Goal: Information Seeking & Learning: Find specific fact

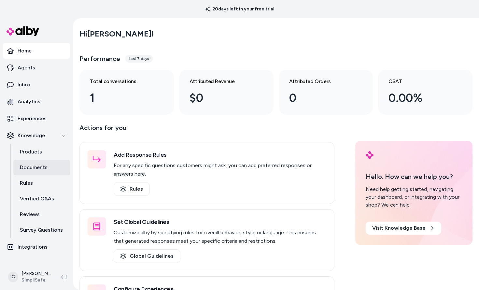
click at [31, 165] on p "Documents" at bounding box center [34, 167] width 28 height 8
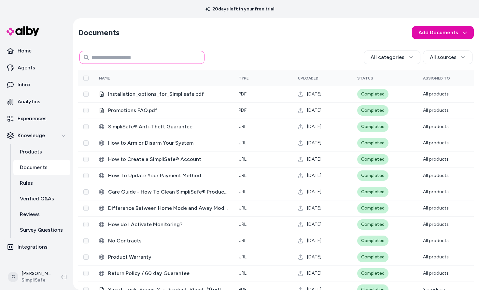
click at [138, 59] on input at bounding box center [141, 57] width 125 height 13
type input "**********"
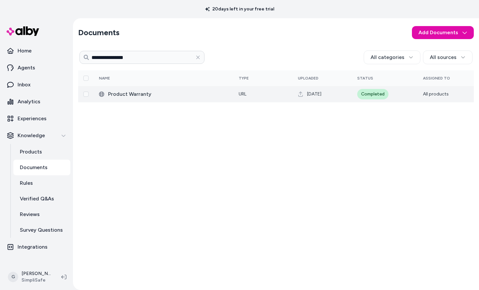
click at [135, 96] on span "Product Warranty" at bounding box center [168, 94] width 120 height 8
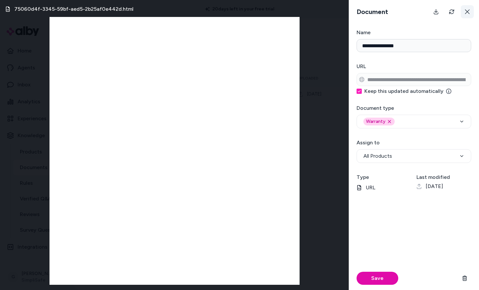
click at [468, 9] on button at bounding box center [467, 11] width 13 height 13
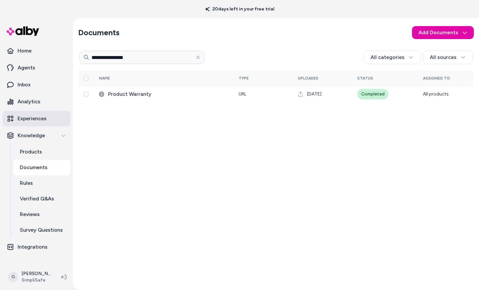
click at [27, 117] on p "Experiences" at bounding box center [32, 119] width 29 height 8
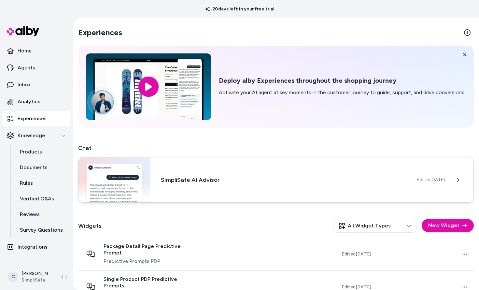
click at [189, 183] on h3 "SimpliSafe AI Advisor" at bounding box center [284, 179] width 246 height 9
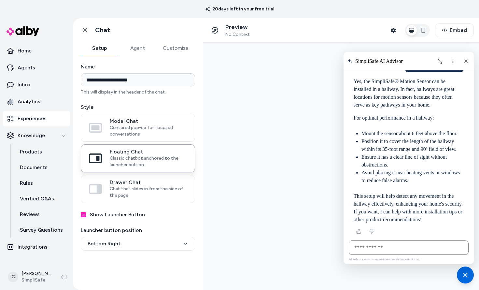
scroll to position [2422, 0]
click at [389, 244] on input "AI Shopping Assistant" at bounding box center [409, 247] width 120 height 14
click at [284, 135] on div at bounding box center [341, 166] width 276 height 247
click at [371, 247] on input "AI Shopping Assistant" at bounding box center [409, 247] width 120 height 14
type input "*"
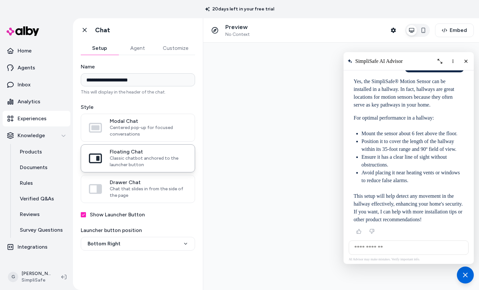
click at [404, 248] on input "AI Shopping Assistant" at bounding box center [409, 247] width 120 height 14
click at [371, 247] on input "AI Shopping Assistant" at bounding box center [409, 247] width 120 height 14
type input "**********"
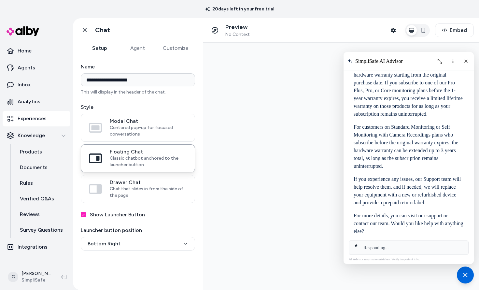
scroll to position [2628, 0]
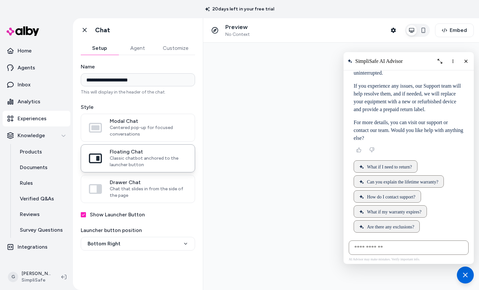
drag, startPoint x: 399, startPoint y: 102, endPoint x: 464, endPoint y: 129, distance: 70.7
click at [464, 129] on div "SimpliSafe® products come with a 1-year limited hardware warranty starting from…" at bounding box center [409, 56] width 110 height 172
click at [412, 77] on p "For customers on Standard Monitoring or Self Monitoring with Camera Recordings …" at bounding box center [409, 53] width 110 height 47
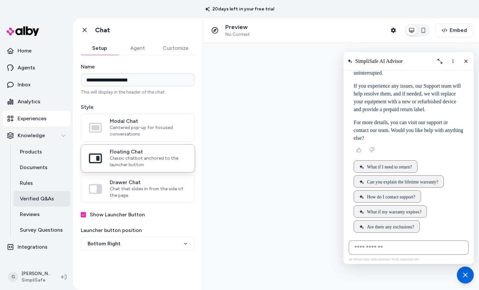
click at [38, 192] on link "Verified Q&As" at bounding box center [41, 199] width 57 height 16
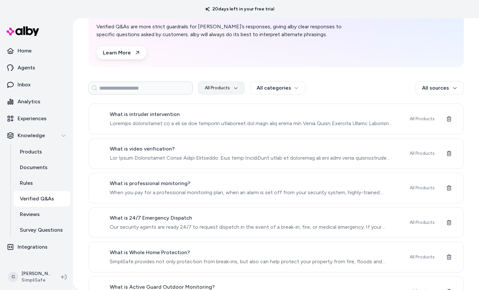
scroll to position [44, 0]
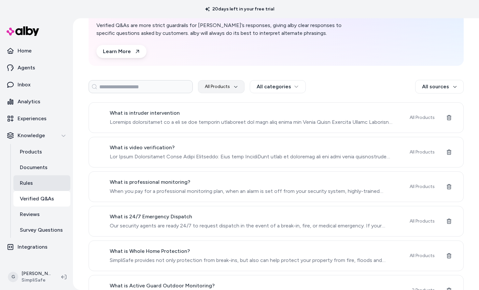
click at [35, 182] on link "Rules" at bounding box center [41, 183] width 57 height 16
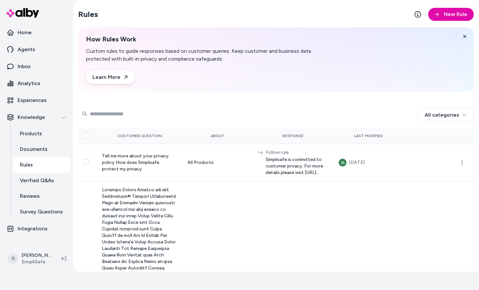
click at [115, 107] on input "Search Products" at bounding box center [131, 113] width 104 height 13
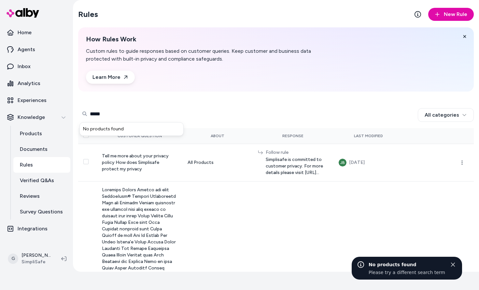
click at [104, 113] on input "*****" at bounding box center [131, 113] width 104 height 13
type input "*****"
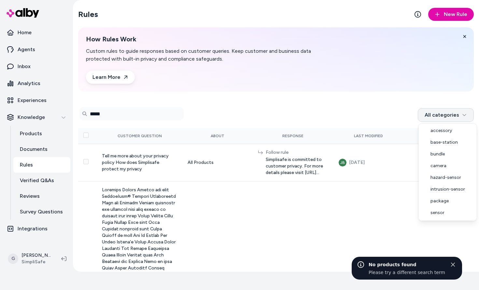
click at [451, 110] on html "20 days left in your free trial Home Agents Inbox Analytics Experiences Knowled…" at bounding box center [239, 127] width 479 height 290
click at [418, 94] on html "20 days left in your free trial Home Agents Inbox Analytics Experiences Knowled…" at bounding box center [239, 127] width 479 height 290
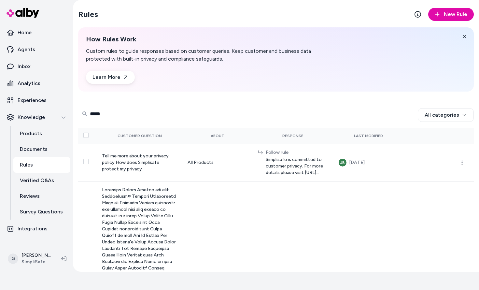
click at [102, 111] on input "*****" at bounding box center [131, 113] width 104 height 13
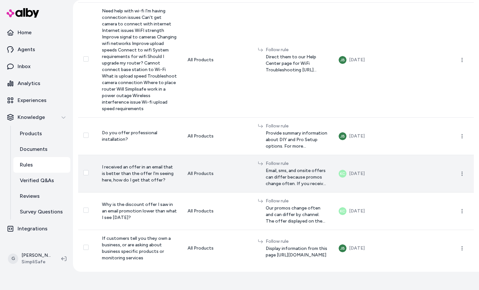
scroll to position [3378, 0]
click at [266, 167] on span "Email, sms, and onsite offers can differ because promos change often. If you re…" at bounding box center [297, 177] width 63 height 20
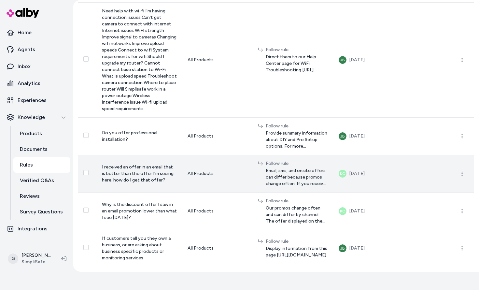
click at [289, 167] on span "Email, sms, and onsite offers can differ because promos change often. If you re…" at bounding box center [297, 177] width 63 height 20
click at [253, 166] on td "Follow rule Email, sms, and onsite offers can differ because promos change ofte…" at bounding box center [293, 173] width 81 height 37
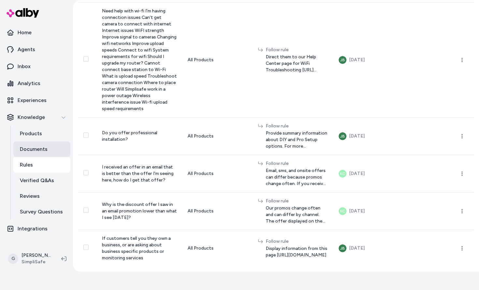
click at [36, 148] on p "Documents" at bounding box center [34, 149] width 28 height 8
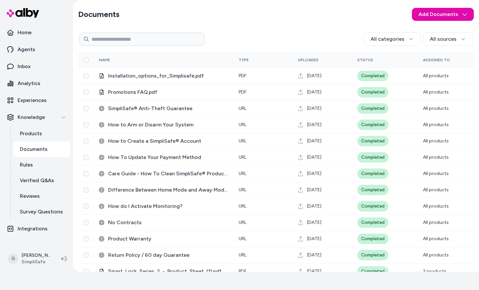
click at [253, 29] on div "Documents Add Documents All categories All sources 0 Selected Edit Name Type Up…" at bounding box center [276, 199] width 406 height 399
click at [166, 44] on input at bounding box center [141, 39] width 125 height 13
type input "*****"
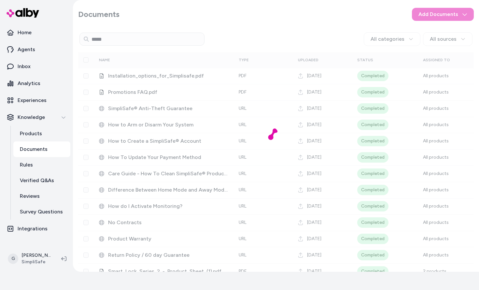
click at [148, 89] on div at bounding box center [276, 136] width 406 height 272
click at [218, 81] on div at bounding box center [276, 136] width 406 height 272
click at [294, 7] on div at bounding box center [276, 136] width 406 height 272
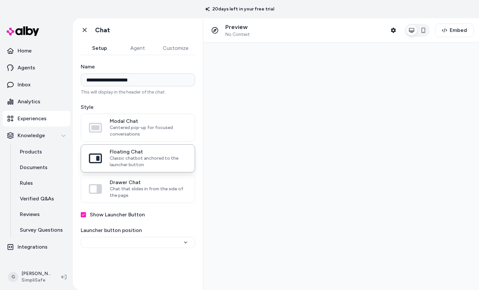
type input "**********"
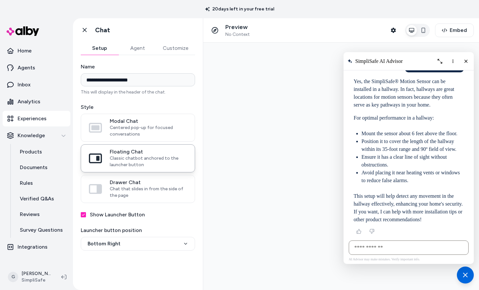
scroll to position [2422, 0]
click at [26, 169] on p "Documents" at bounding box center [34, 167] width 28 height 8
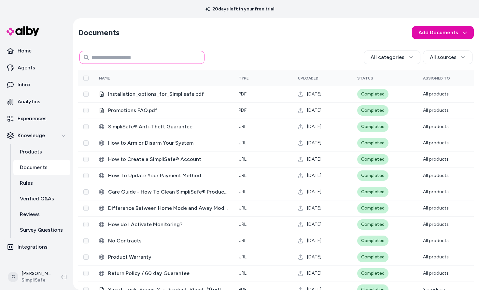
click at [108, 53] on input at bounding box center [141, 57] width 125 height 13
type input "**********"
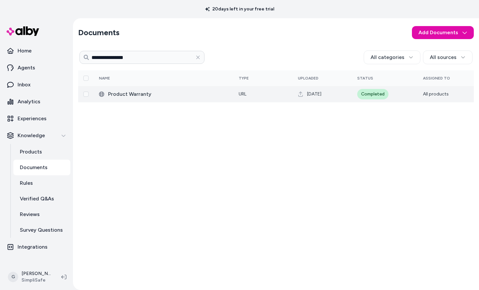
click at [149, 99] on td "Product Warranty" at bounding box center [164, 94] width 140 height 16
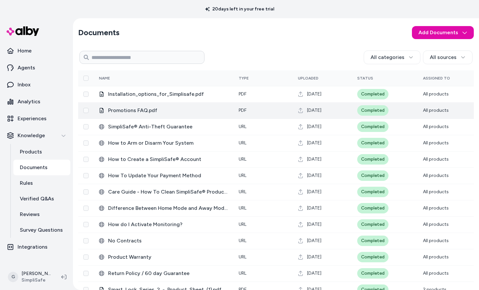
click at [150, 107] on span "Promotions FAQ.pdf" at bounding box center [168, 110] width 120 height 8
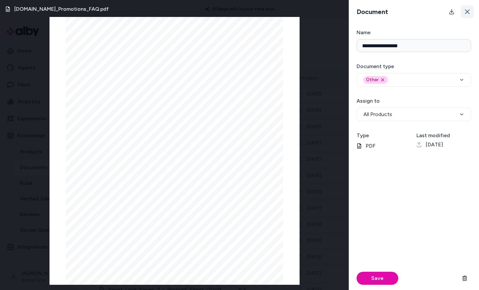
click at [466, 6] on button at bounding box center [467, 11] width 13 height 13
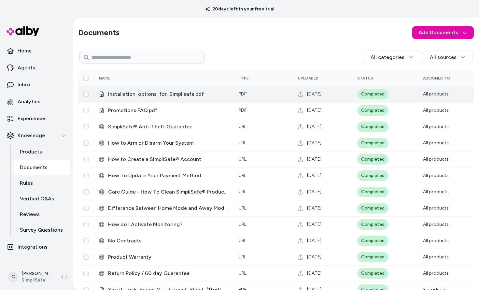
click at [160, 90] on td "Installation_options_for_Simplisafe.pdf" at bounding box center [164, 94] width 140 height 16
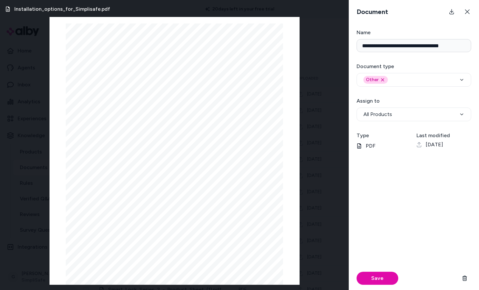
scroll to position [2, 0]
